Goal: Communication & Community: Answer question/provide support

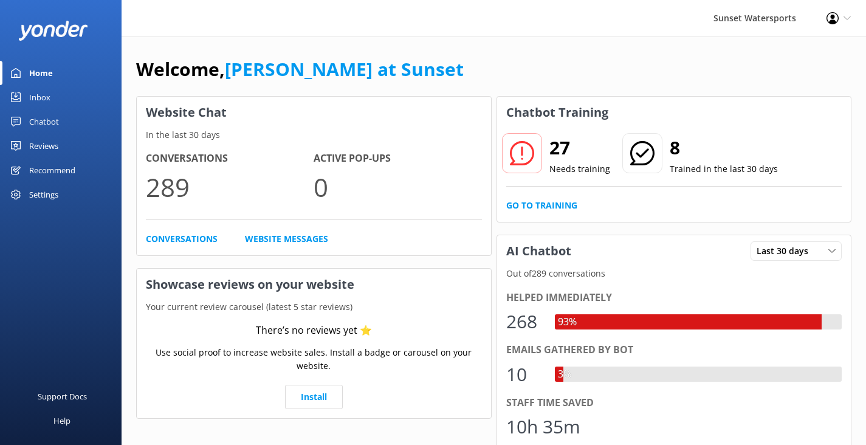
click at [40, 96] on div "Inbox" at bounding box center [39, 97] width 21 height 24
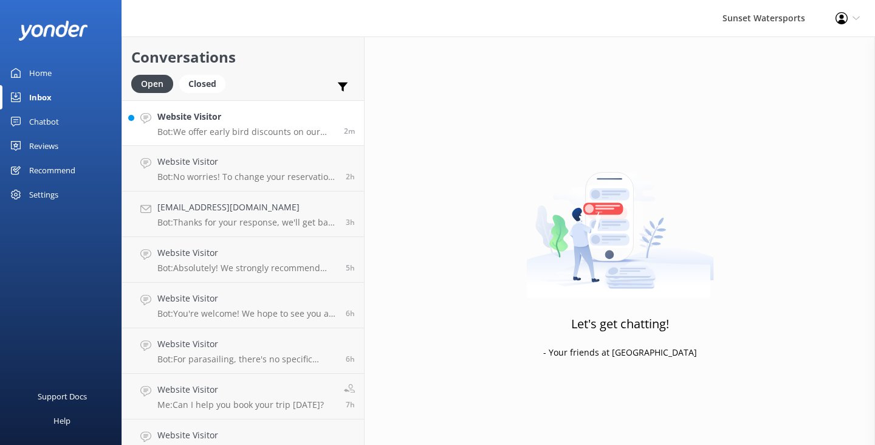
click at [236, 124] on div "Website Visitor Bot: We offer early bird discounts on our morning trips, and al…" at bounding box center [245, 123] width 177 height 26
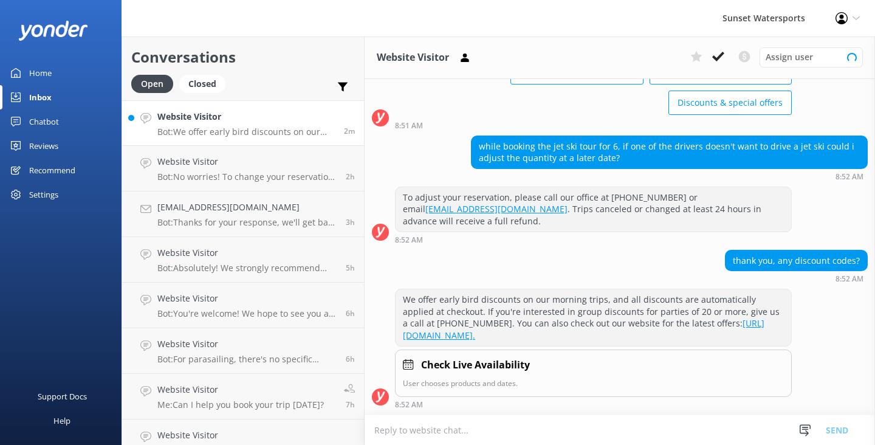
scroll to position [95, 0]
click at [390, 429] on textarea at bounding box center [620, 430] width 511 height 30
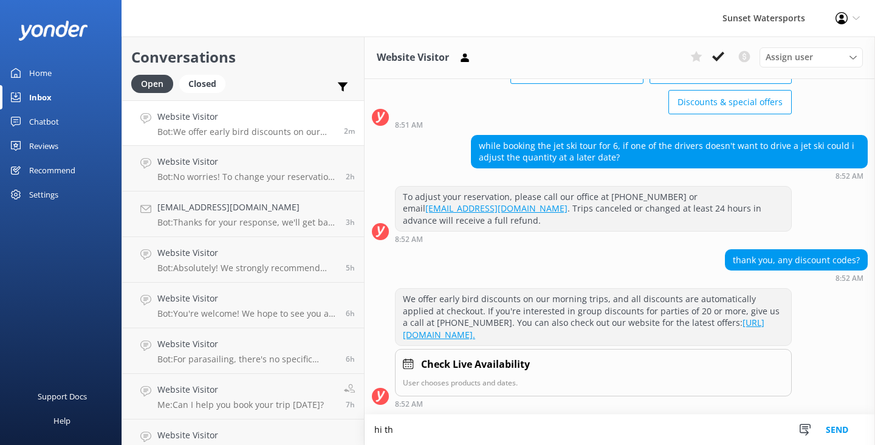
scroll to position [96, 0]
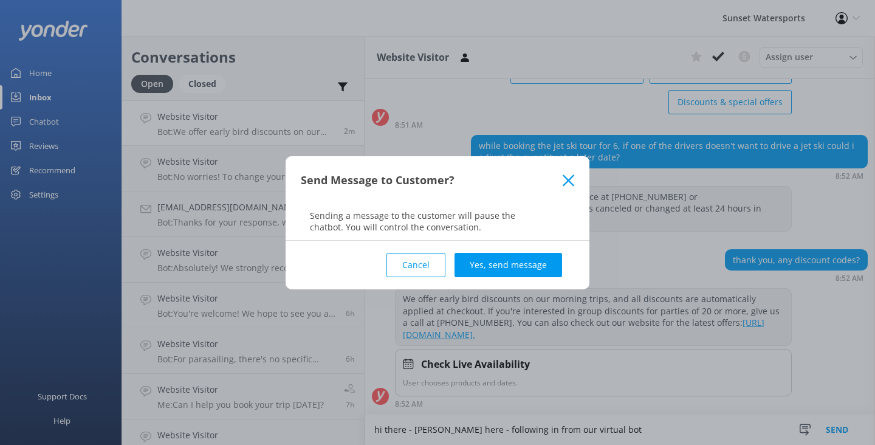
type textarea "hi there - [PERSON_NAME] here - following in from our virtual bot"
click at [533, 250] on div "Cancel Yes, send message" at bounding box center [438, 265] width 274 height 49
click at [530, 267] on button "Yes, send message" at bounding box center [509, 265] width 108 height 24
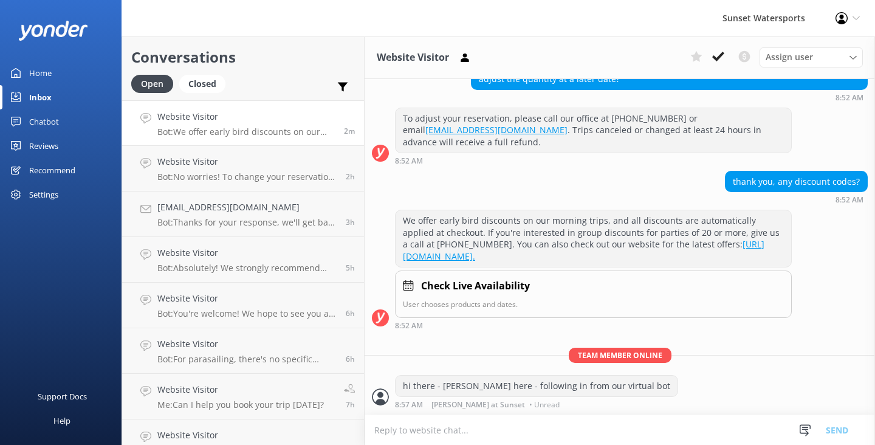
scroll to position [174, 0]
click at [422, 432] on textarea at bounding box center [620, 430] width 511 height 30
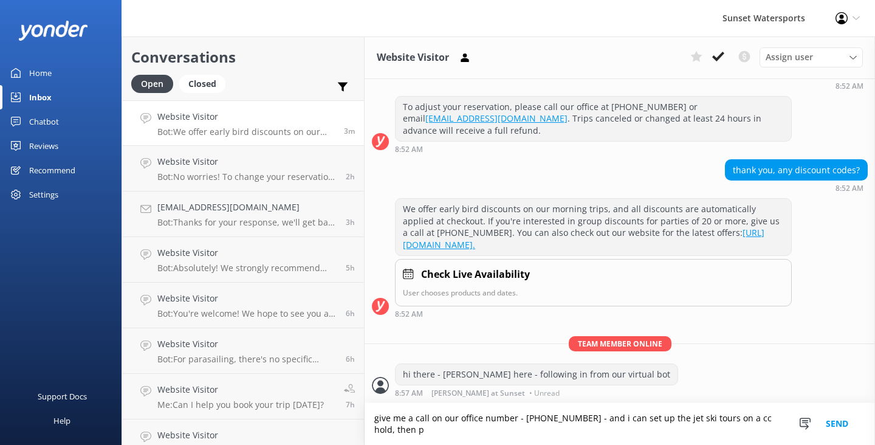
scroll to position [186, 0]
type textarea "give me a call on our office number - [PHONE_NUMBER] - and i can set up the jet…"
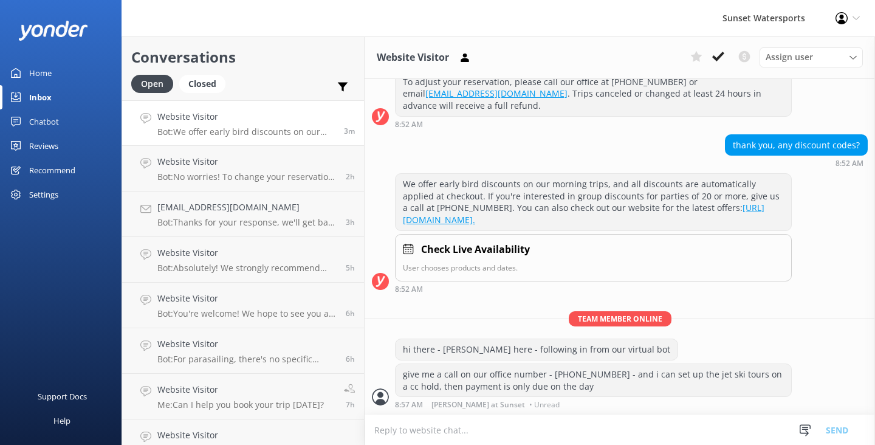
scroll to position [211, 0]
click at [426, 439] on textarea at bounding box center [620, 430] width 511 height 30
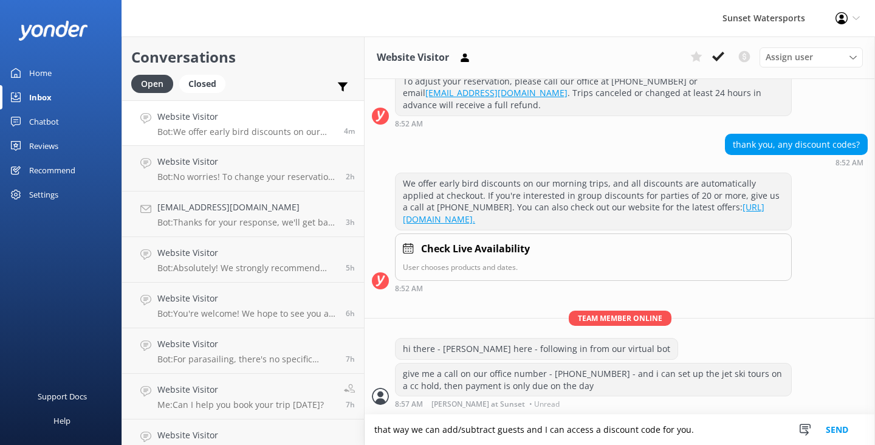
type textarea "that way we can add/subtract guests and I can access a discount code for you."
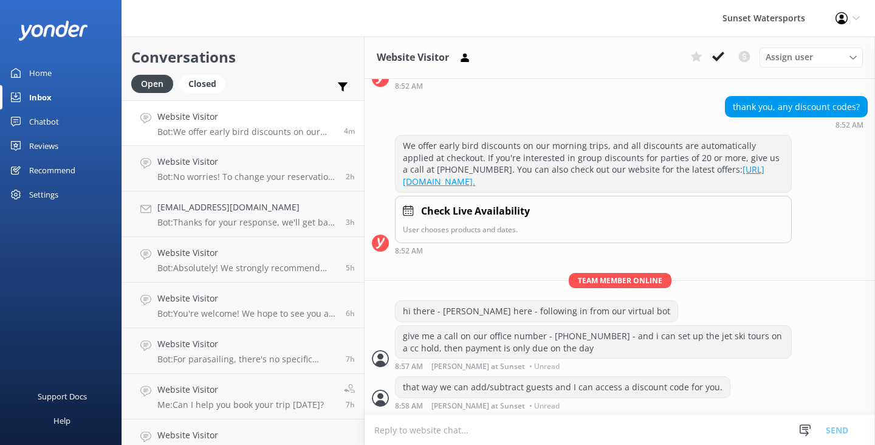
scroll to position [250, 0]
